Goal: Task Accomplishment & Management: Manage account settings

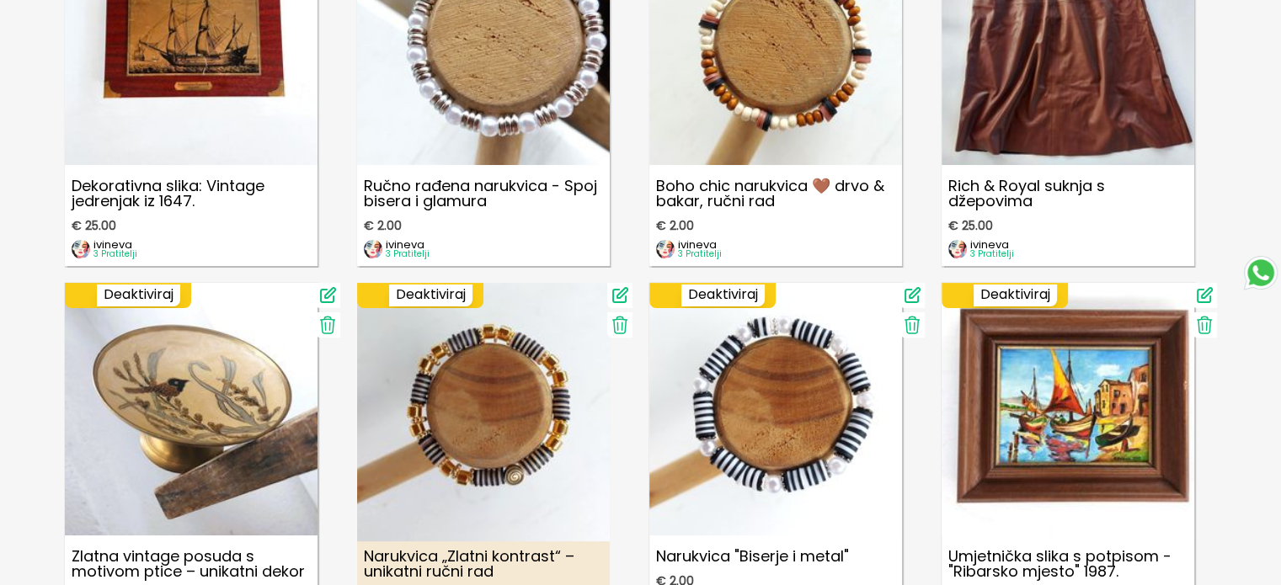
scroll to position [589, 0]
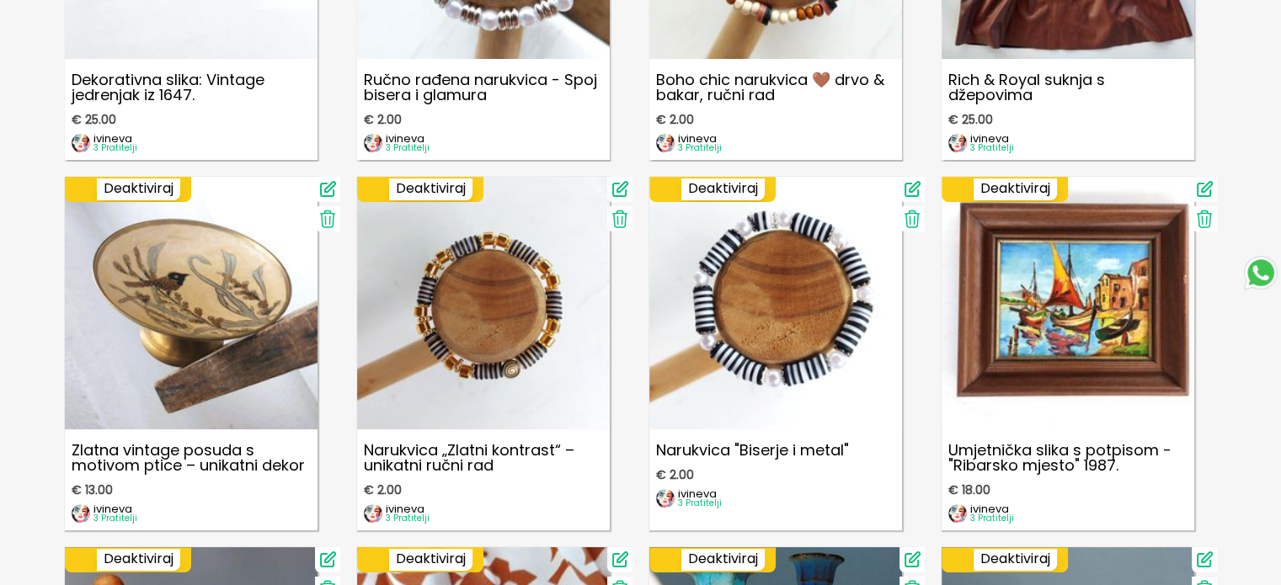
click at [328, 217] on icon at bounding box center [327, 219] width 14 height 17
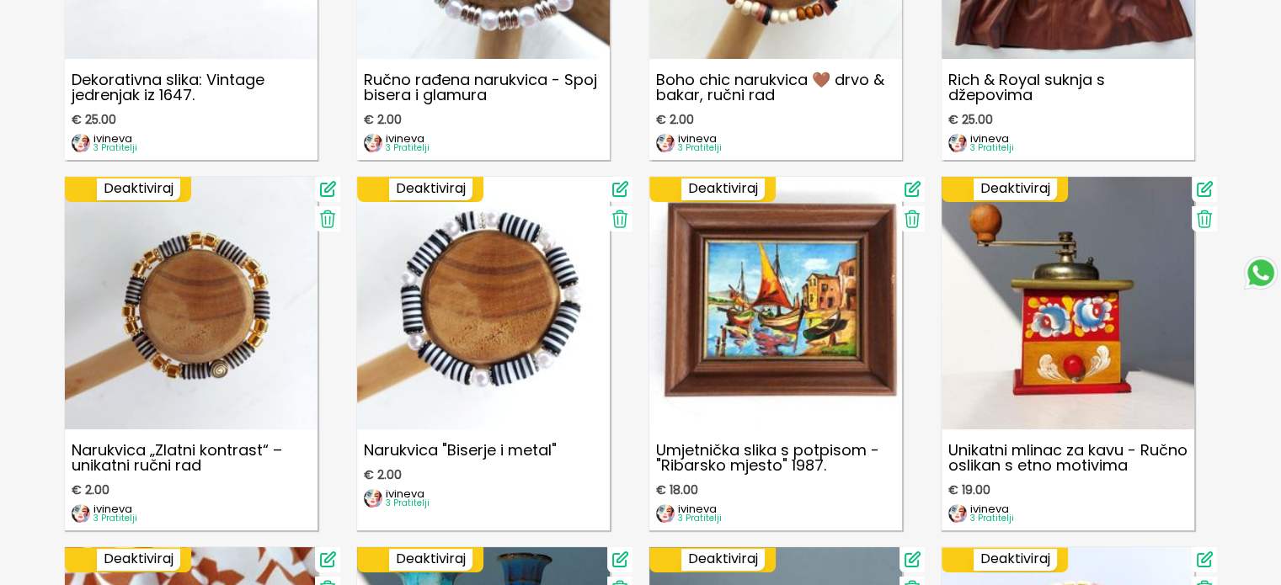
click at [906, 219] on icon at bounding box center [911, 219] width 14 height 17
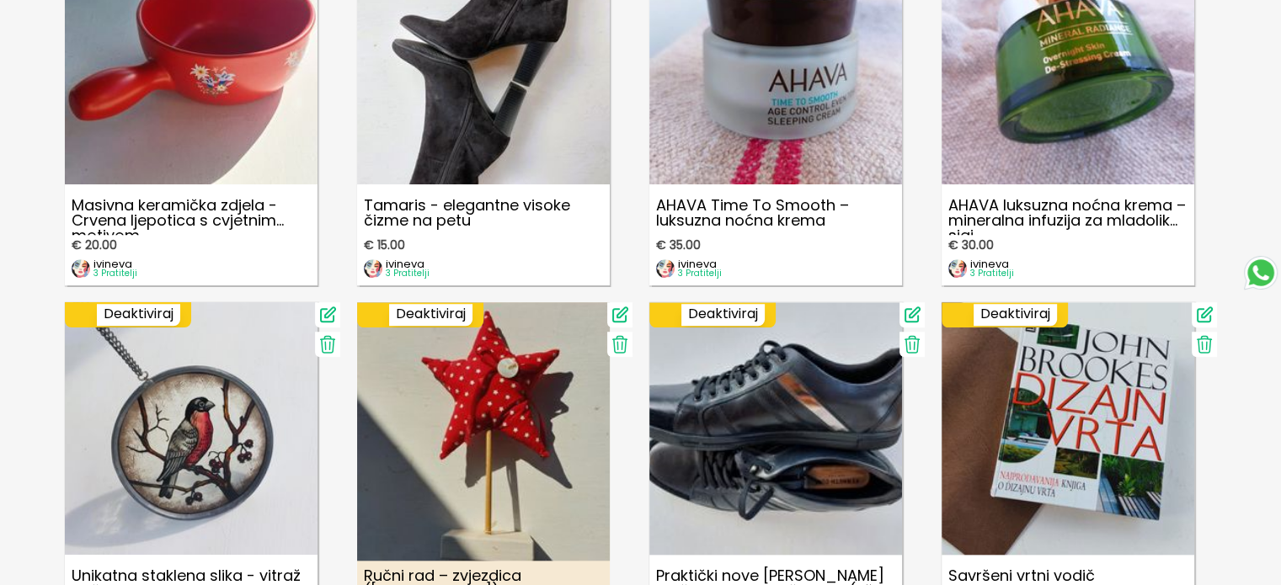
scroll to position [1684, 0]
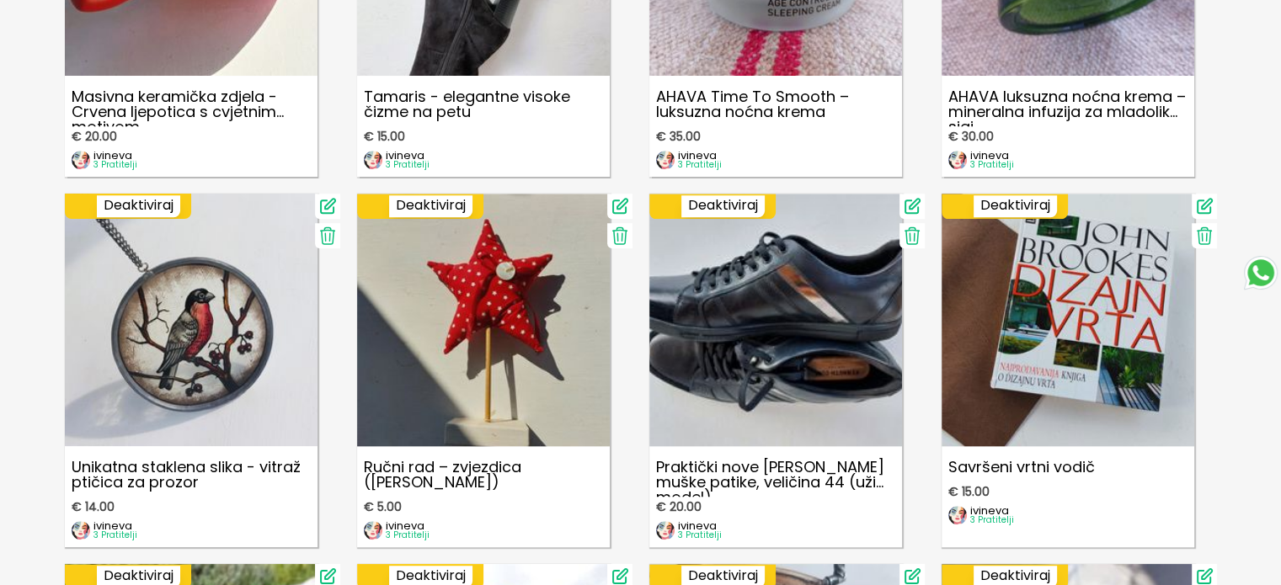
click at [327, 235] on icon at bounding box center [327, 236] width 20 height 20
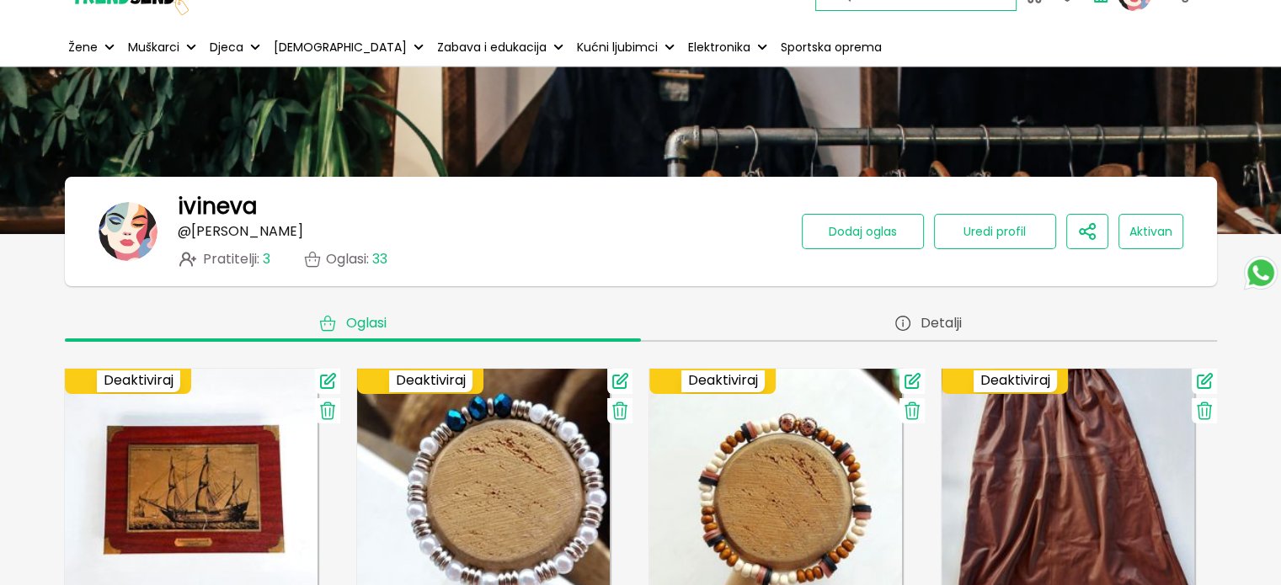
scroll to position [0, 0]
